Goal: Information Seeking & Learning: Find specific fact

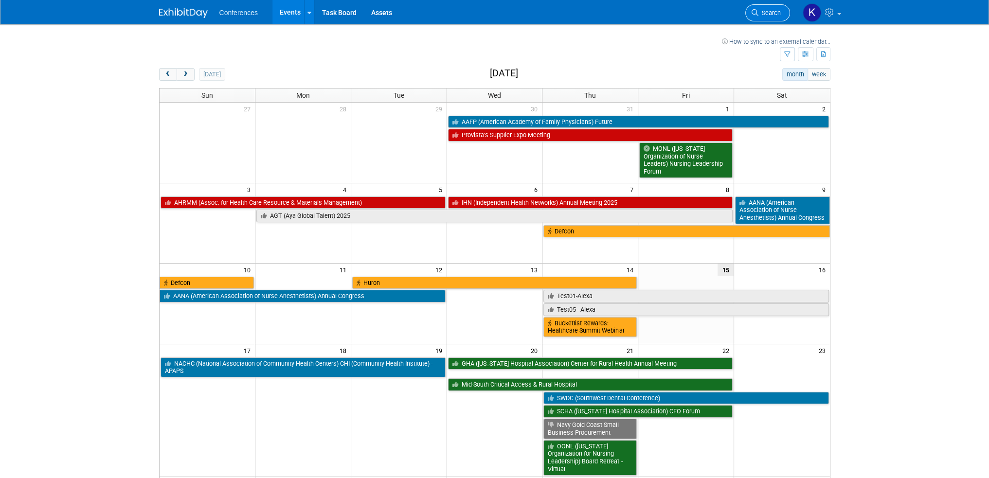
click at [769, 17] on link "Search" at bounding box center [767, 12] width 45 height 17
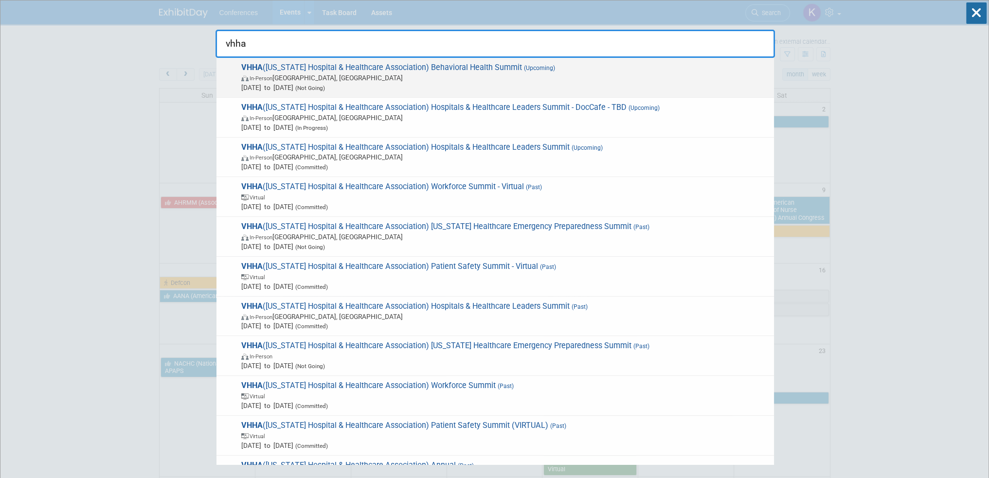
type input "vhha"
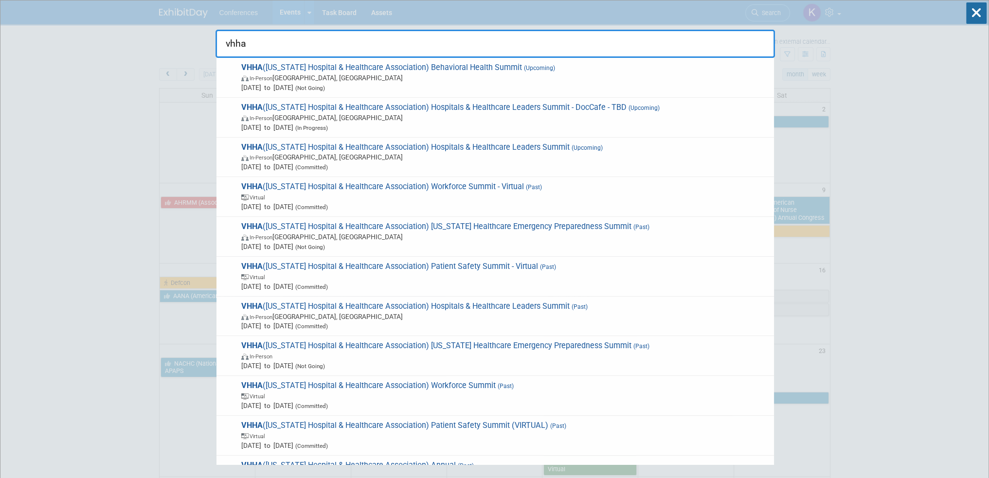
click at [499, 78] on span "In-Person [GEOGRAPHIC_DATA], [GEOGRAPHIC_DATA]" at bounding box center [505, 78] width 528 height 10
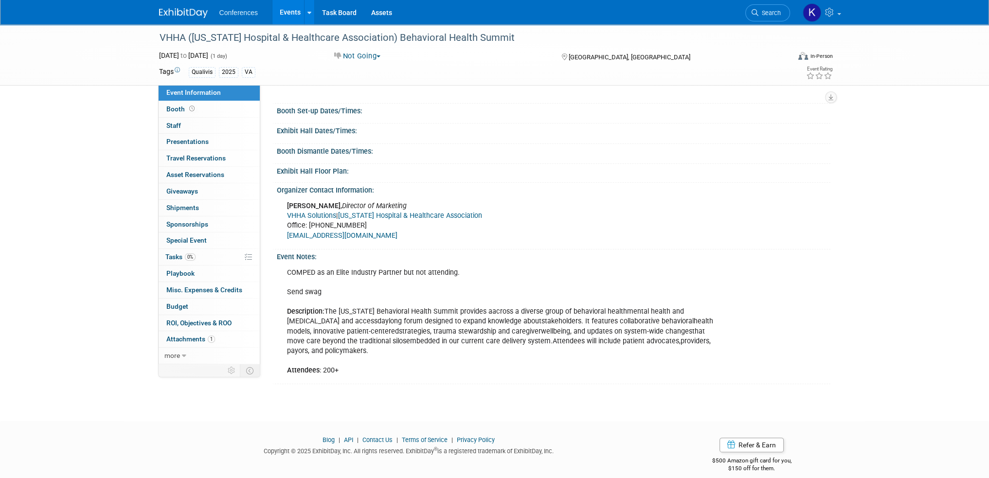
scroll to position [220, 0]
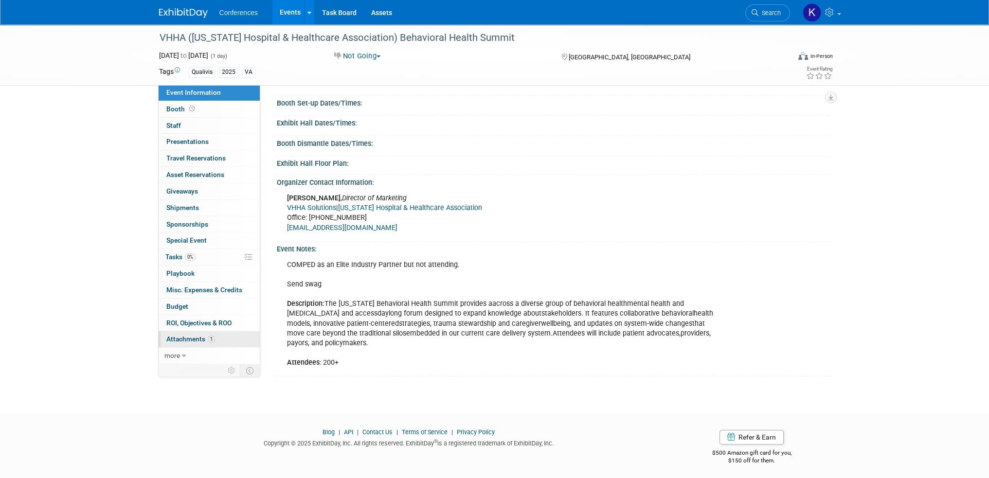
click at [191, 335] on span "Attachments 1" at bounding box center [190, 339] width 49 height 8
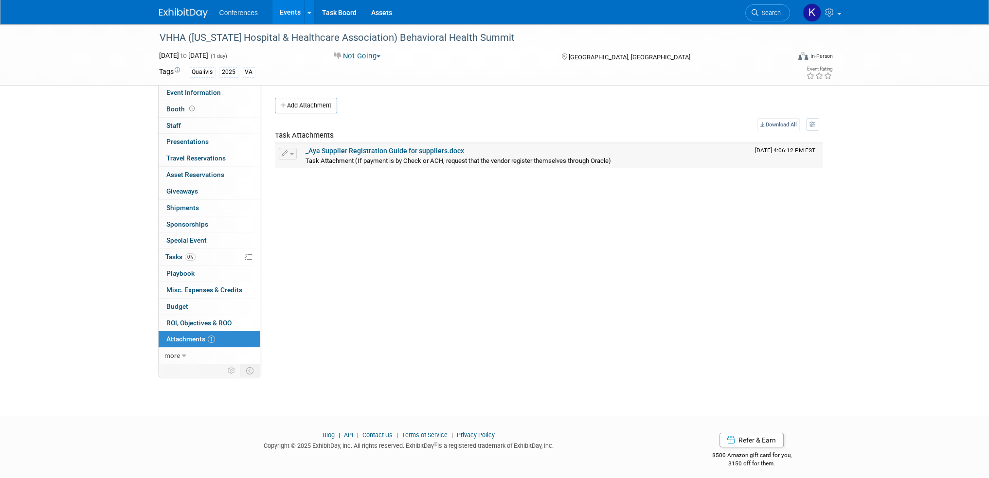
click at [393, 149] on link "_Aya Supplier Registration Guide for suppliers.docx" at bounding box center [385, 151] width 159 height 8
click at [218, 223] on link "0 Sponsorships 0" at bounding box center [209, 225] width 101 height 16
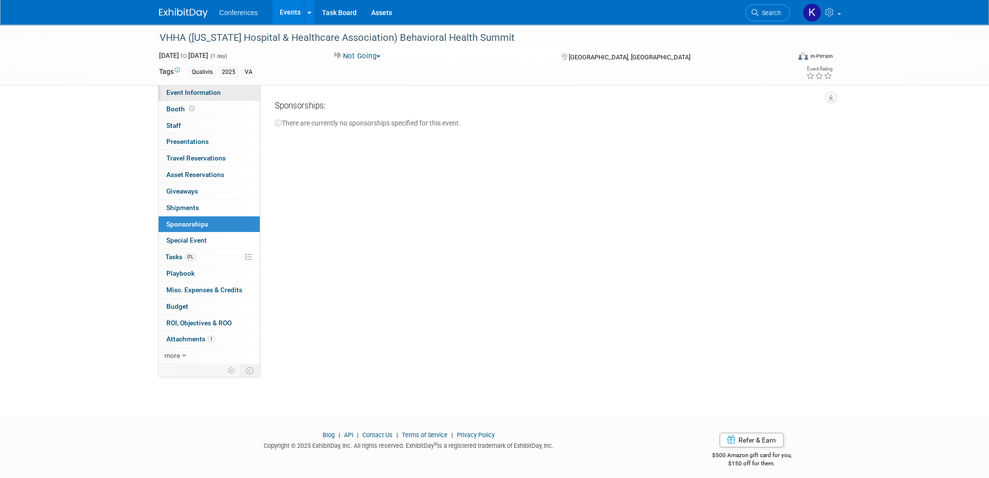
click at [206, 97] on link "Event Information" at bounding box center [209, 93] width 101 height 16
